Goal: Download file/media

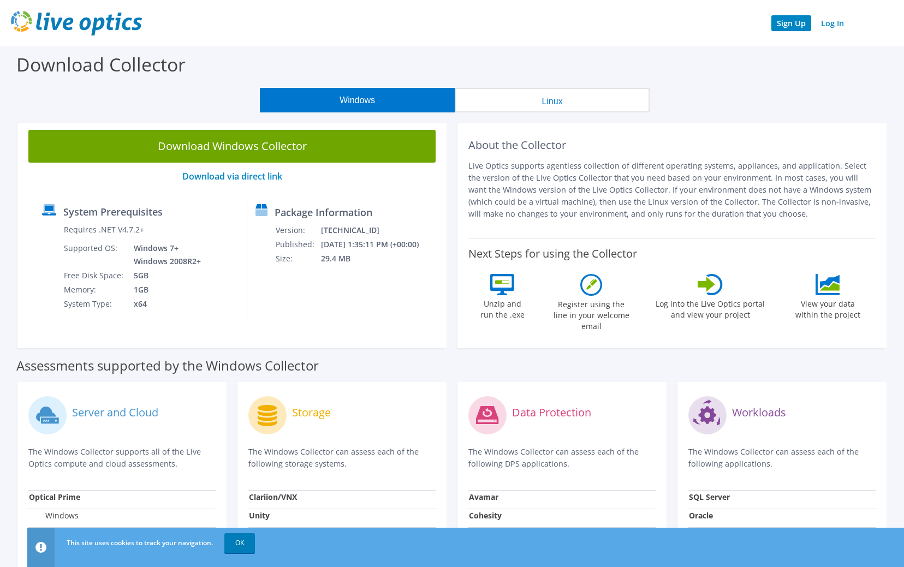
click at [790, 26] on link "Sign Up" at bounding box center [791, 23] width 40 height 16
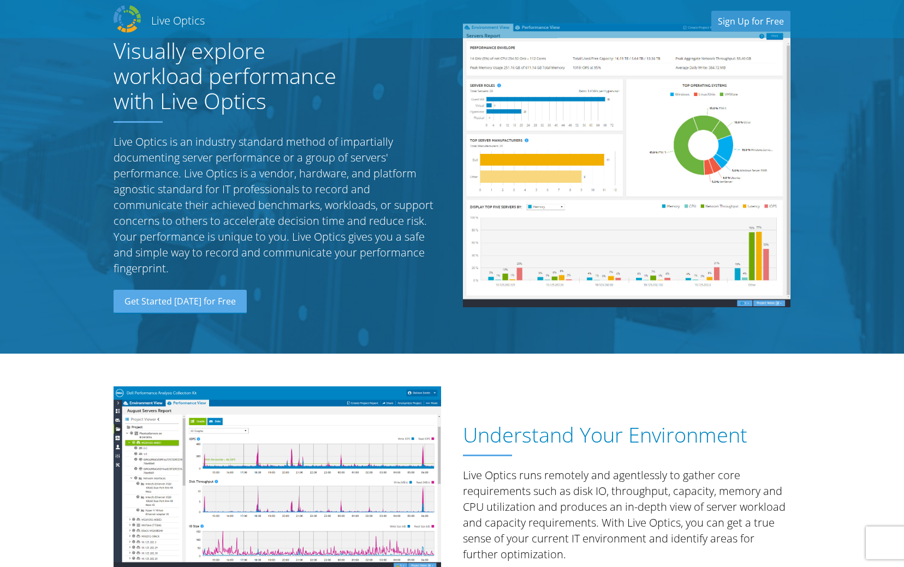
scroll to position [56, 0]
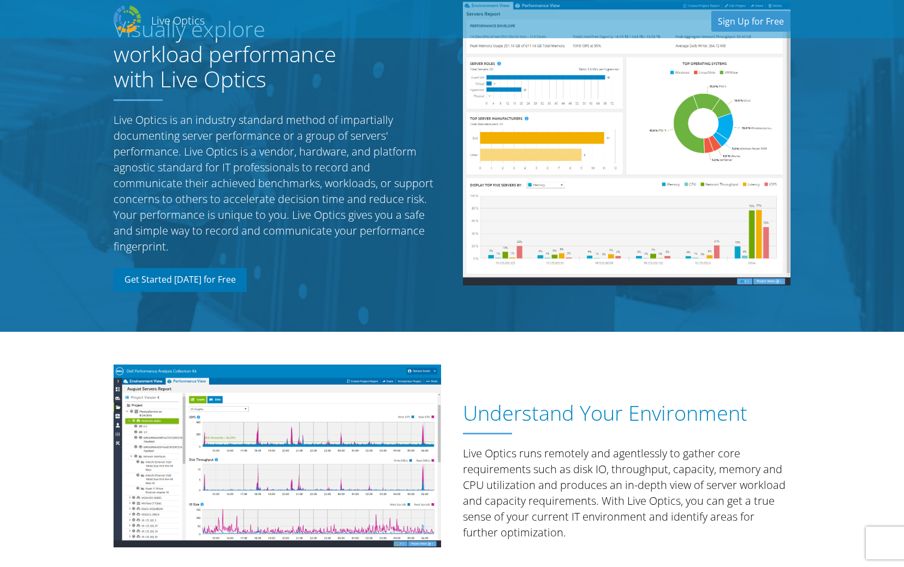
click at [150, 271] on link "Get Started Today for Free" at bounding box center [180, 280] width 133 height 24
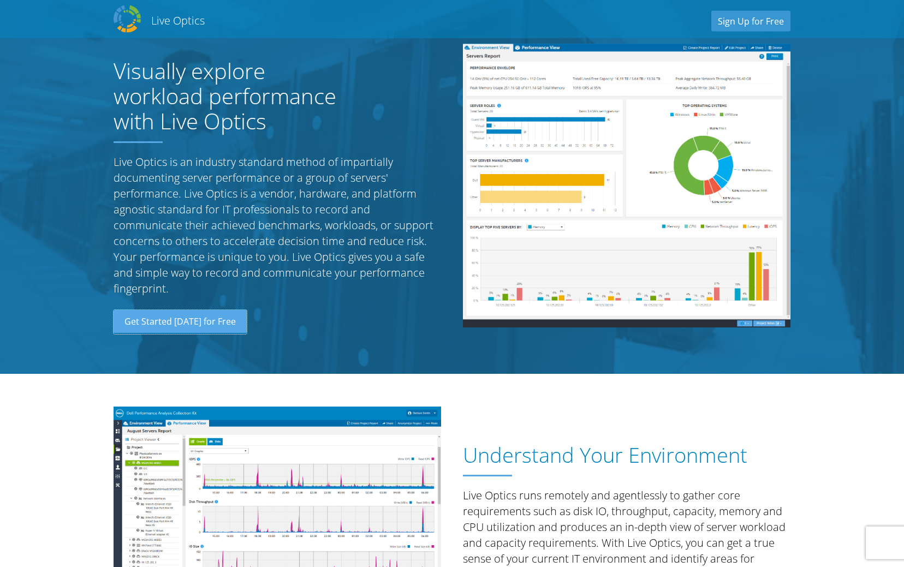
scroll to position [0, 0]
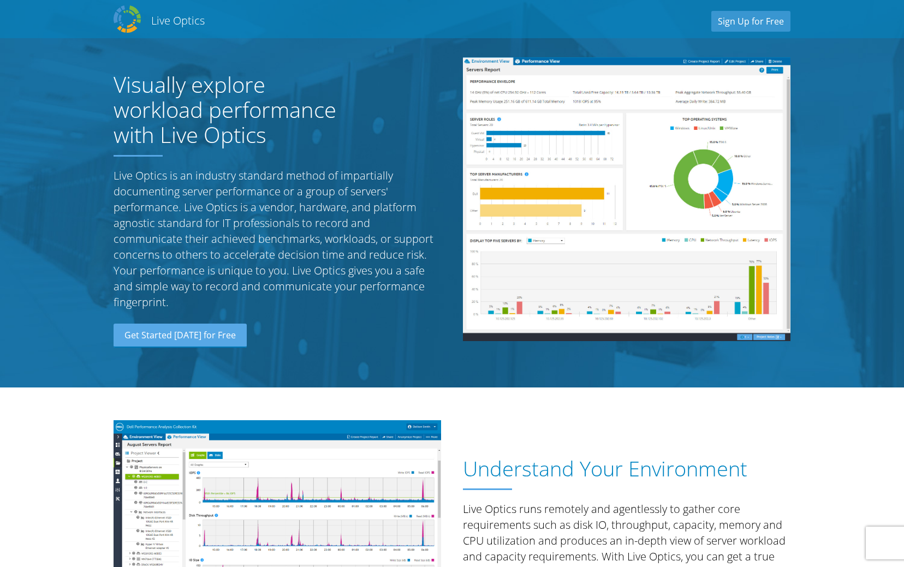
click at [175, 20] on h2 "Live Optics" at bounding box center [177, 20] width 53 height 15
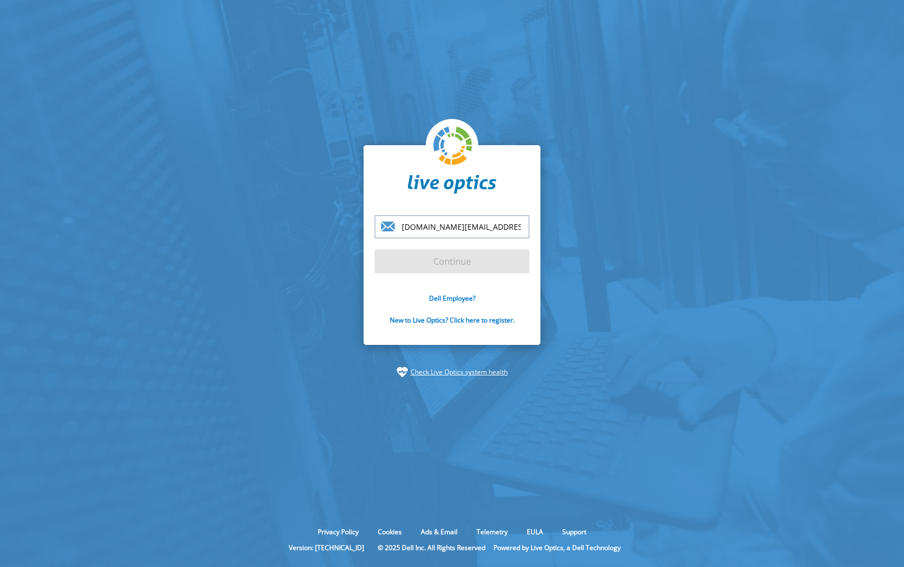
click at [472, 227] on input "[DOMAIN_NAME][EMAIL_ADDRESS][DOMAIN_NAME]" at bounding box center [451, 226] width 155 height 23
click at [462, 259] on form "du.li@ciccuk.com Continue Dell Employee? New to Live Optics? Click here to regi…" at bounding box center [451, 276] width 155 height 122
click at [481, 229] on input "du.li@ciccuk.com" at bounding box center [451, 226] width 155 height 23
type input "du.li@ciccuk.com"
click at [374, 249] on input "Continue" at bounding box center [451, 261] width 155 height 24
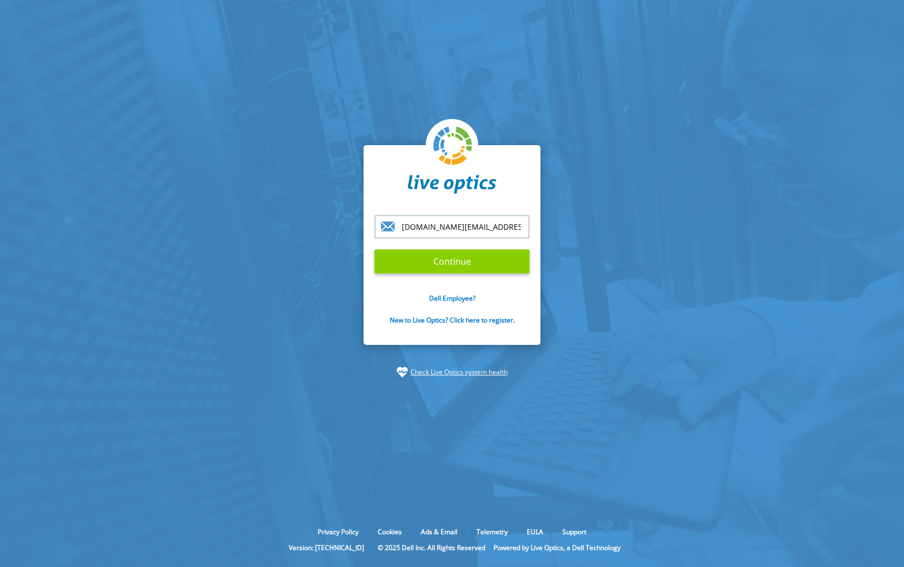
click at [484, 265] on input "Continue" at bounding box center [451, 261] width 155 height 24
click at [472, 262] on input "Continue" at bounding box center [451, 261] width 155 height 24
click at [446, 260] on input "Continue" at bounding box center [451, 261] width 155 height 24
click at [485, 229] on input "du.li@ciccuk.com" at bounding box center [451, 226] width 155 height 23
click at [490, 225] on input "du.li@ciccuk.com" at bounding box center [451, 226] width 155 height 23
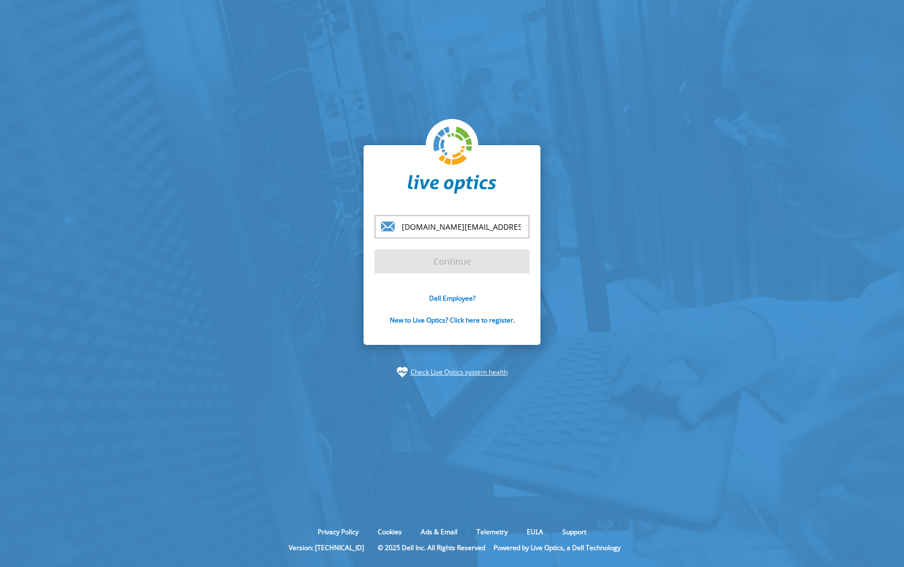
click at [490, 225] on input "du.li@ciccuk.com" at bounding box center [451, 226] width 155 height 23
type input "du.li@ciccuk.com"
drag, startPoint x: 694, startPoint y: 264, endPoint x: 656, endPoint y: 267, distance: 38.4
click at [694, 264] on section "du.li@ciccuk.com Continue Dell Employee? New to Live Optics? Click here to regi…" at bounding box center [452, 261] width 904 height 523
click at [462, 262] on input "Continue" at bounding box center [451, 261] width 155 height 24
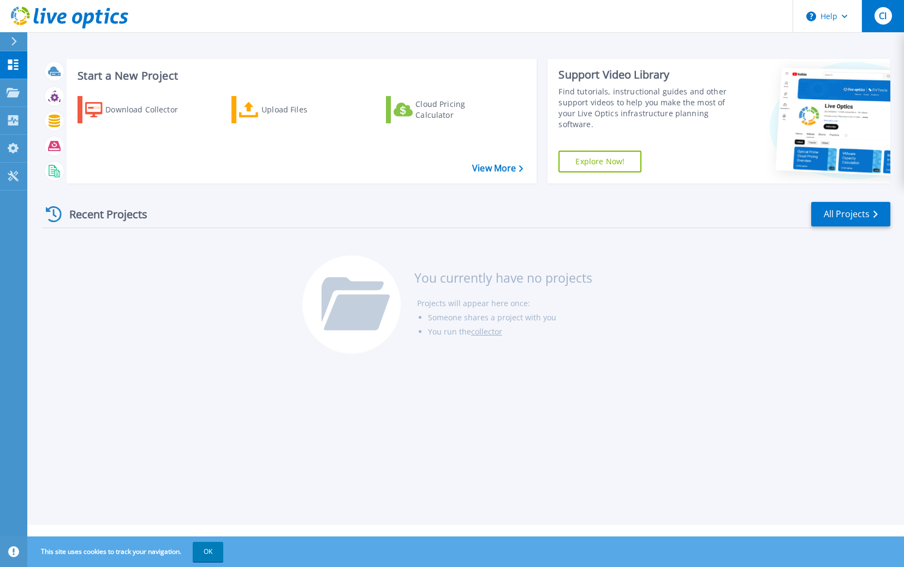
click at [886, 13] on span "CI" at bounding box center [883, 15] width 8 height 9
click at [679, 18] on header "Help CI End User CICC IT [EMAIL_ADDRESS][DOMAIN_NAME] CICC UK My Profile Log Out" at bounding box center [452, 16] width 904 height 33
click at [15, 43] on icon at bounding box center [13, 41] width 5 height 9
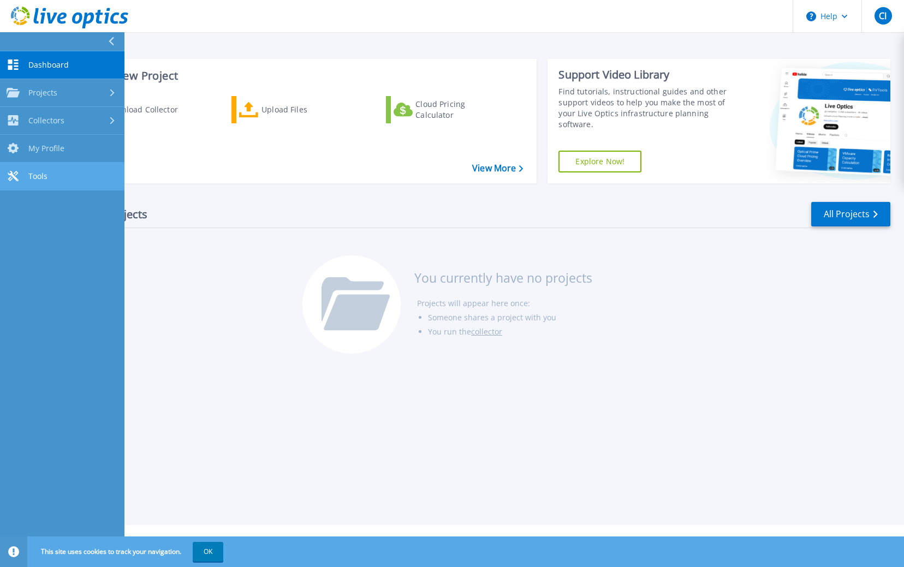
click at [70, 166] on link "Tools Tools" at bounding box center [62, 177] width 124 height 28
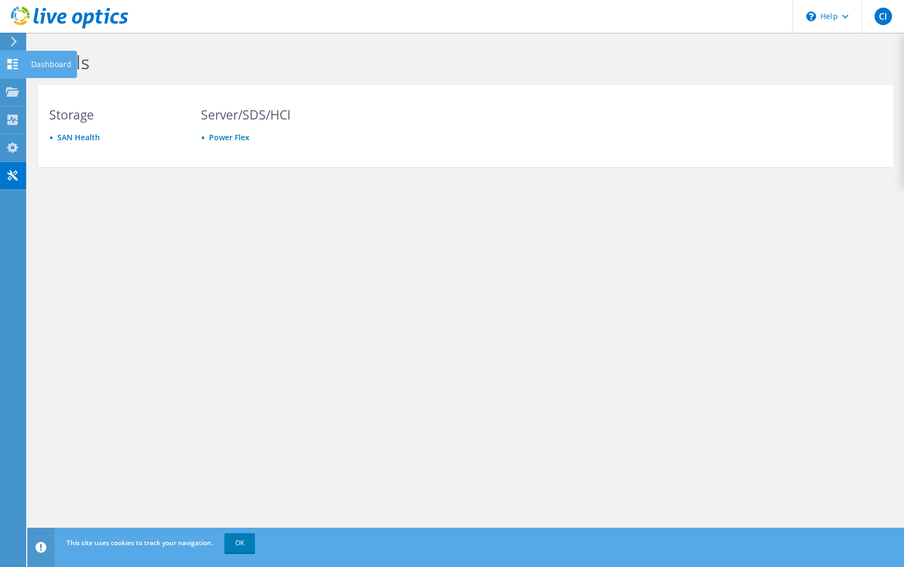
click at [42, 64] on div "Dashboard" at bounding box center [51, 64] width 51 height 27
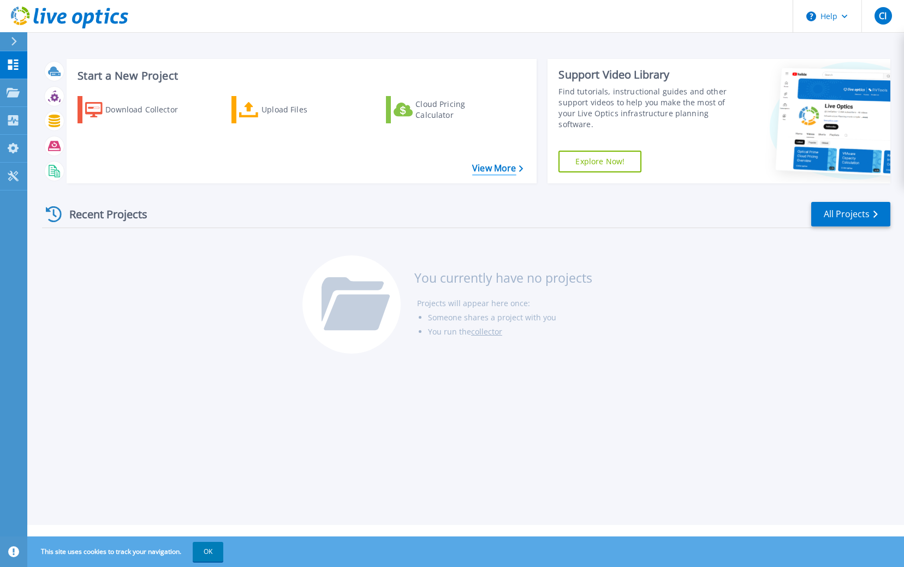
click at [484, 171] on link "View More" at bounding box center [497, 168] width 51 height 10
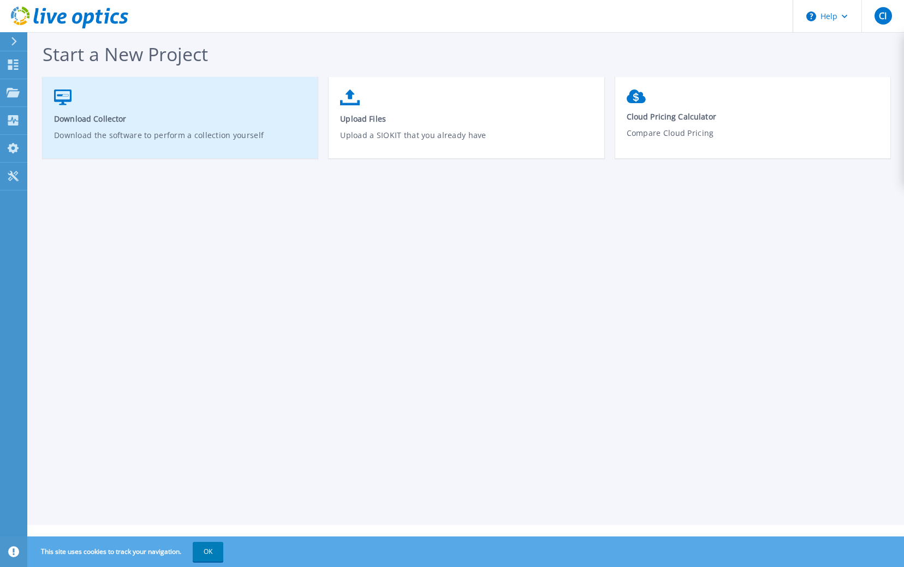
click at [70, 102] on icon at bounding box center [62, 98] width 17 height 16
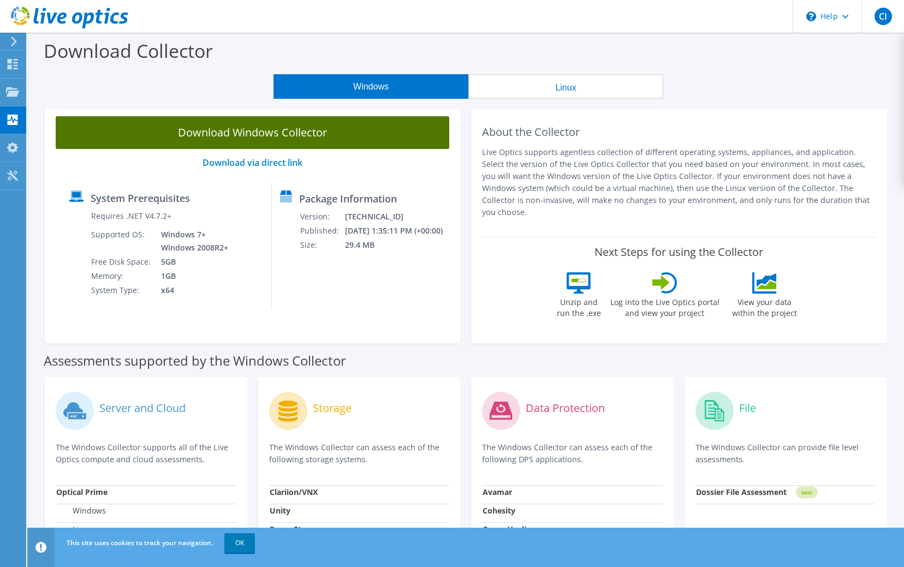
click at [347, 132] on link "Download Windows Collector" at bounding box center [253, 132] width 394 height 33
